Goal: Task Accomplishment & Management: Manage account settings

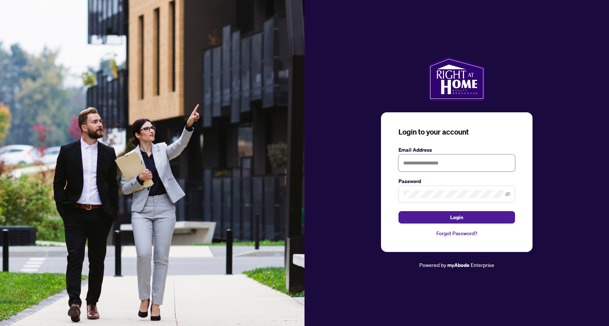
click at [407, 163] on input "text" at bounding box center [457, 163] width 117 height 17
type input "**********"
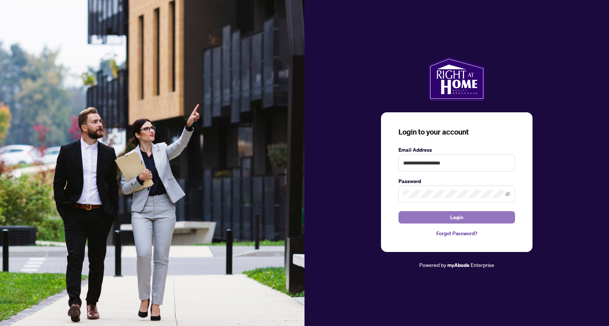
click at [454, 219] on span "Login" at bounding box center [456, 217] width 13 height 12
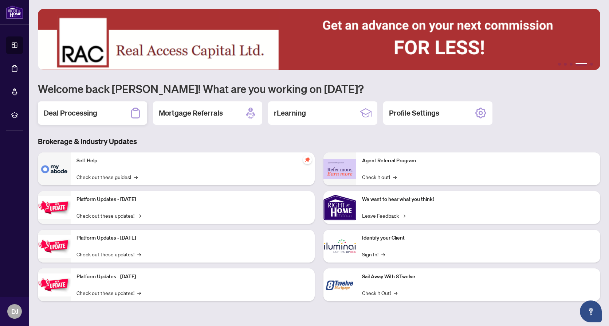
click at [135, 112] on icon at bounding box center [136, 113] width 12 height 12
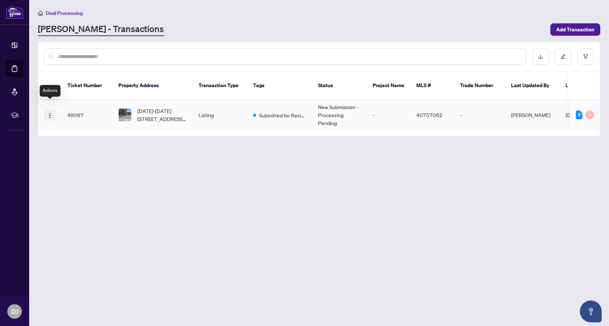
click at [50, 113] on img "button" at bounding box center [50, 116] width 6 height 6
click at [564, 59] on button "button" at bounding box center [563, 56] width 17 height 17
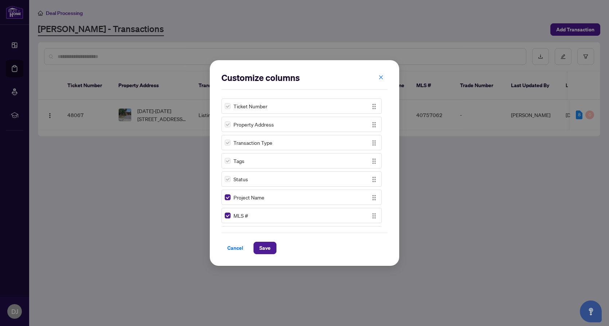
click at [503, 32] on div "Customize columns Ticket Number Property Address Transaction Type Tags Status P…" at bounding box center [304, 163] width 609 height 326
click at [386, 77] on button "button" at bounding box center [381, 77] width 15 height 12
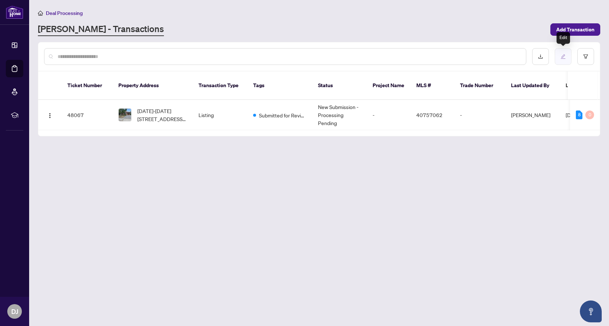
click at [559, 55] on button "button" at bounding box center [563, 56] width 17 height 17
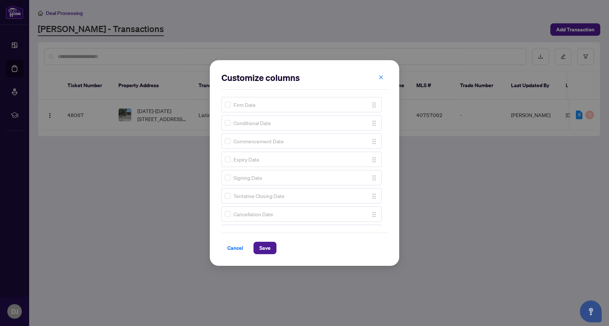
scroll to position [455, 0]
click at [381, 79] on icon "close" at bounding box center [381, 77] width 5 height 5
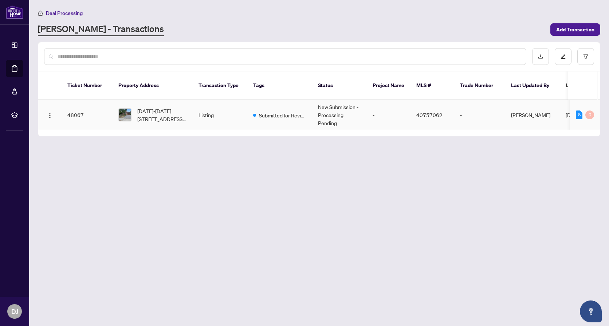
click at [568, 112] on span "[DATE]" at bounding box center [574, 115] width 16 height 7
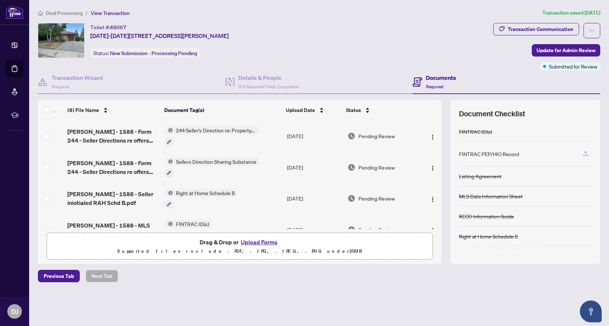
click at [587, 153] on icon "button" at bounding box center [586, 153] width 7 height 7
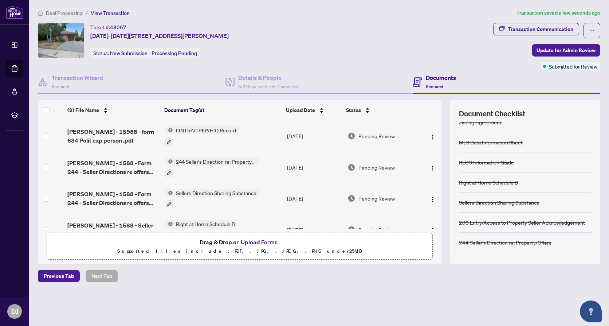
scroll to position [36, 0]
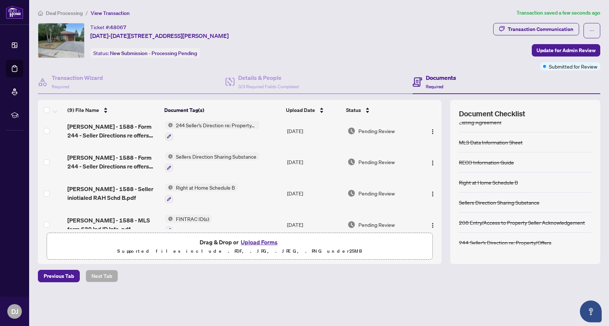
click at [486, 203] on div "Sellers Direction Sharing Substance" at bounding box center [499, 202] width 81 height 8
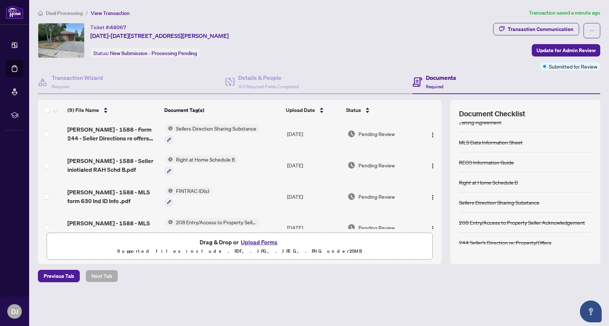
scroll to position [28, 0]
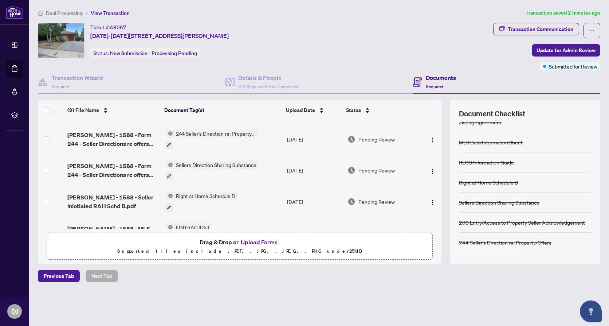
click at [416, 79] on icon at bounding box center [417, 81] width 9 height 9
click at [549, 49] on span "Update for Admin Review" at bounding box center [566, 50] width 59 height 12
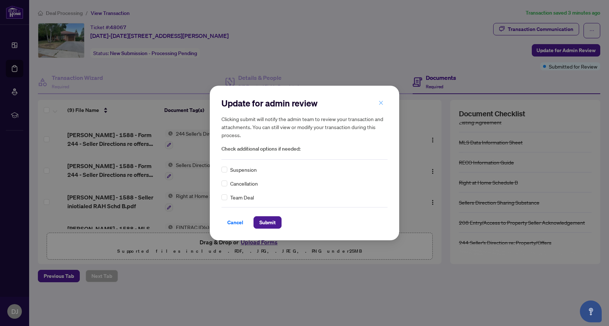
click at [382, 103] on icon "close" at bounding box center [381, 102] width 5 height 5
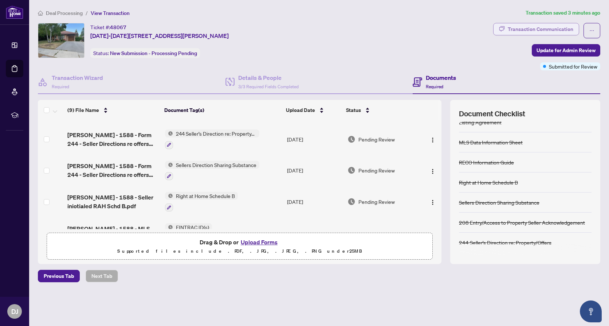
click at [566, 31] on div "Transaction Communication" at bounding box center [541, 29] width 66 height 12
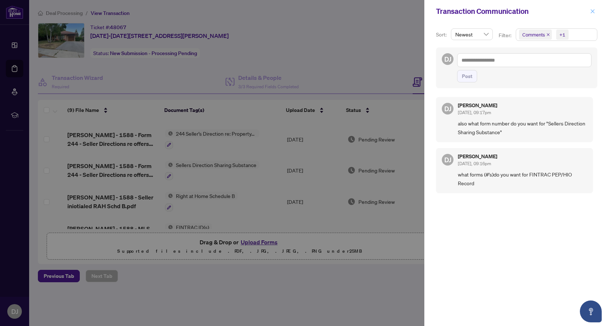
click at [592, 8] on span "button" at bounding box center [592, 11] width 5 height 12
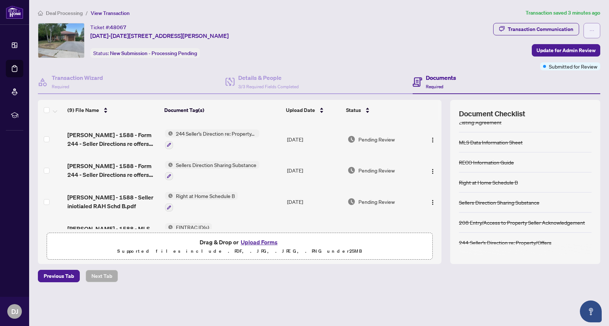
click at [594, 31] on icon "ellipsis" at bounding box center [592, 30] width 5 height 5
click at [560, 58] on span "Document Archive" at bounding box center [567, 59] width 56 height 8
